Goal: Task Accomplishment & Management: Manage account settings

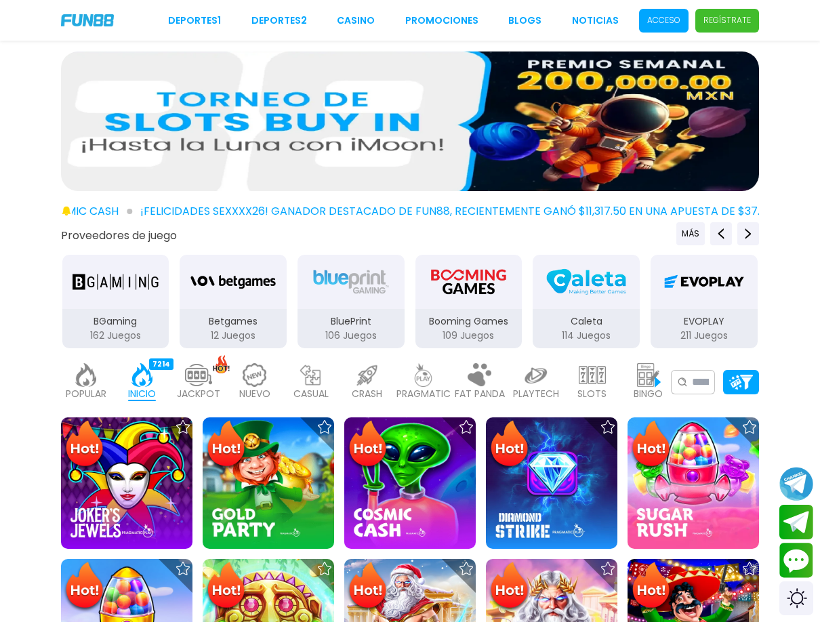
click at [657, 14] on p "Acceso" at bounding box center [663, 20] width 33 height 12
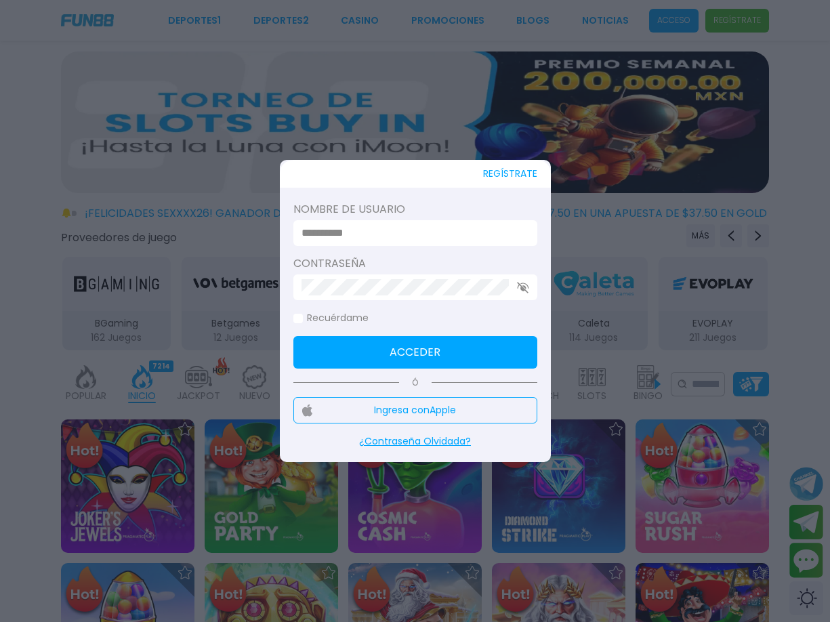
click at [411, 231] on input at bounding box center [412, 233] width 220 height 16
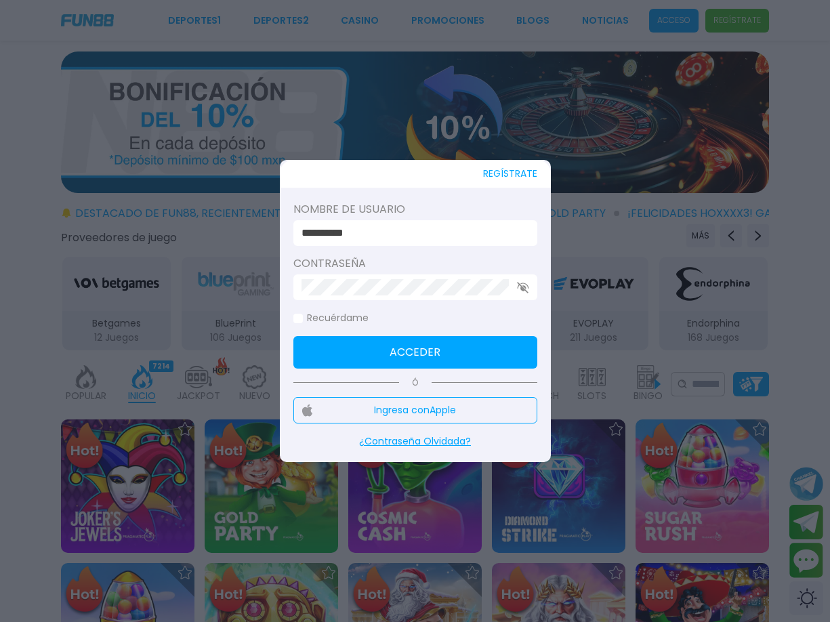
type input "**********"
click at [294, 336] on button "Acceder" at bounding box center [416, 352] width 244 height 33
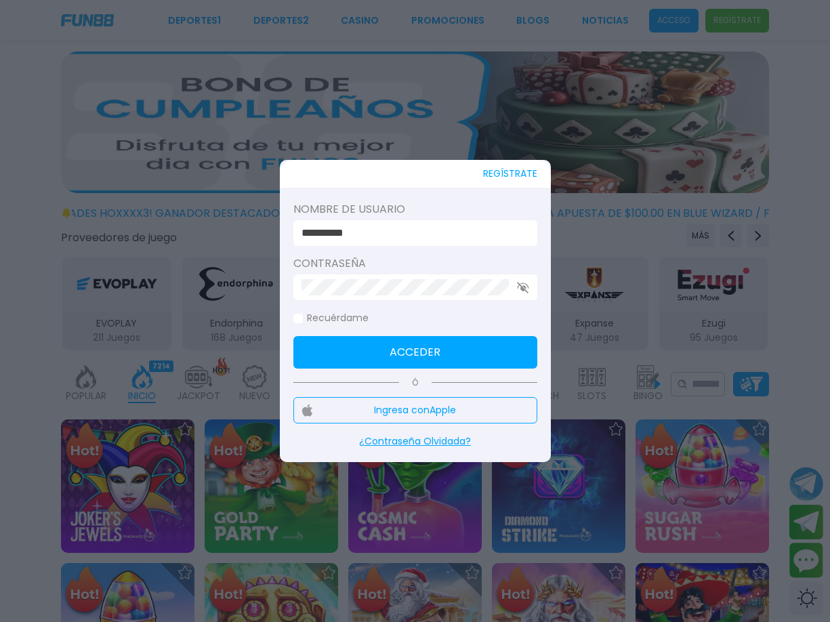
click button "Acceder" at bounding box center [416, 352] width 244 height 33
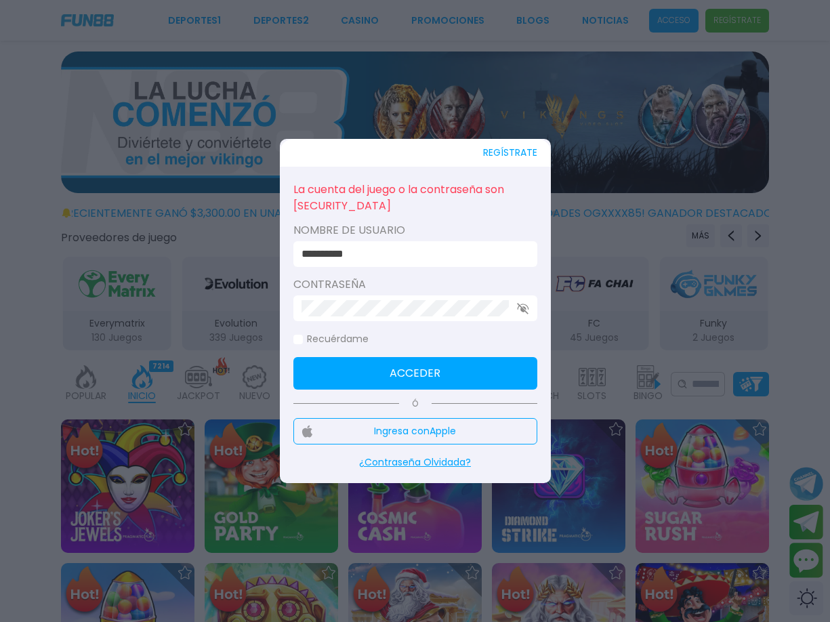
click at [379, 368] on button "Acceder" at bounding box center [416, 373] width 244 height 33
click at [519, 292] on label "Contraseña" at bounding box center [416, 285] width 244 height 16
click at [521, 313] on icon "button" at bounding box center [523, 309] width 12 height 12
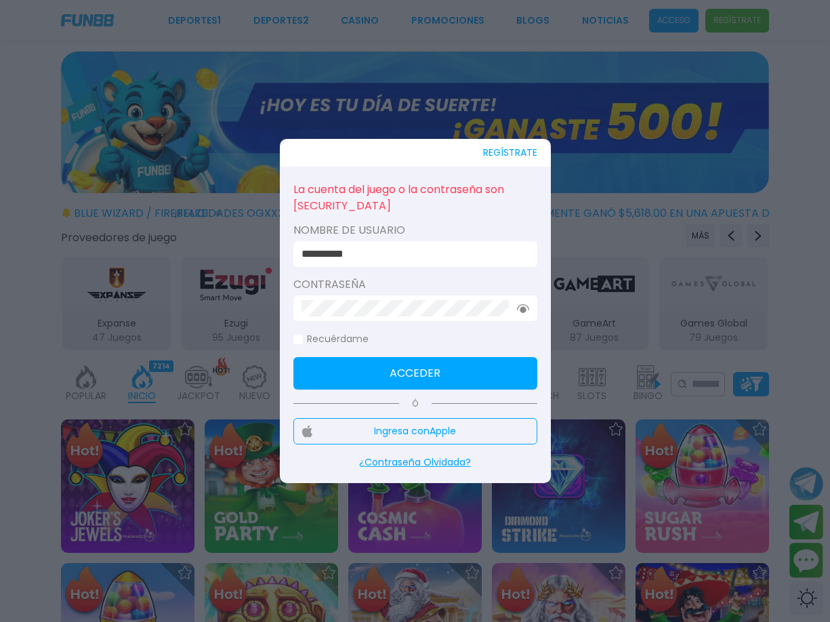
click at [461, 371] on button "Acceder" at bounding box center [416, 373] width 244 height 33
